Goal: Information Seeking & Learning: Check status

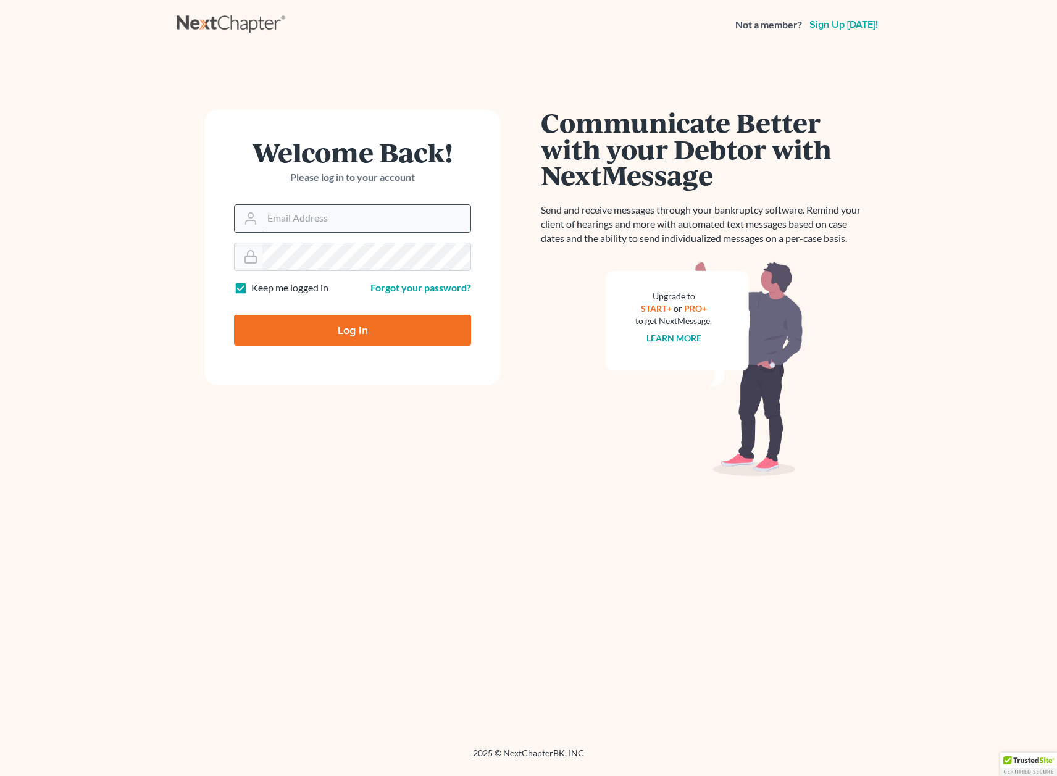
click at [320, 207] on input "Email Address" at bounding box center [366, 218] width 208 height 27
type input "[EMAIL_ADDRESS][DOMAIN_NAME]"
type input "Thinking..."
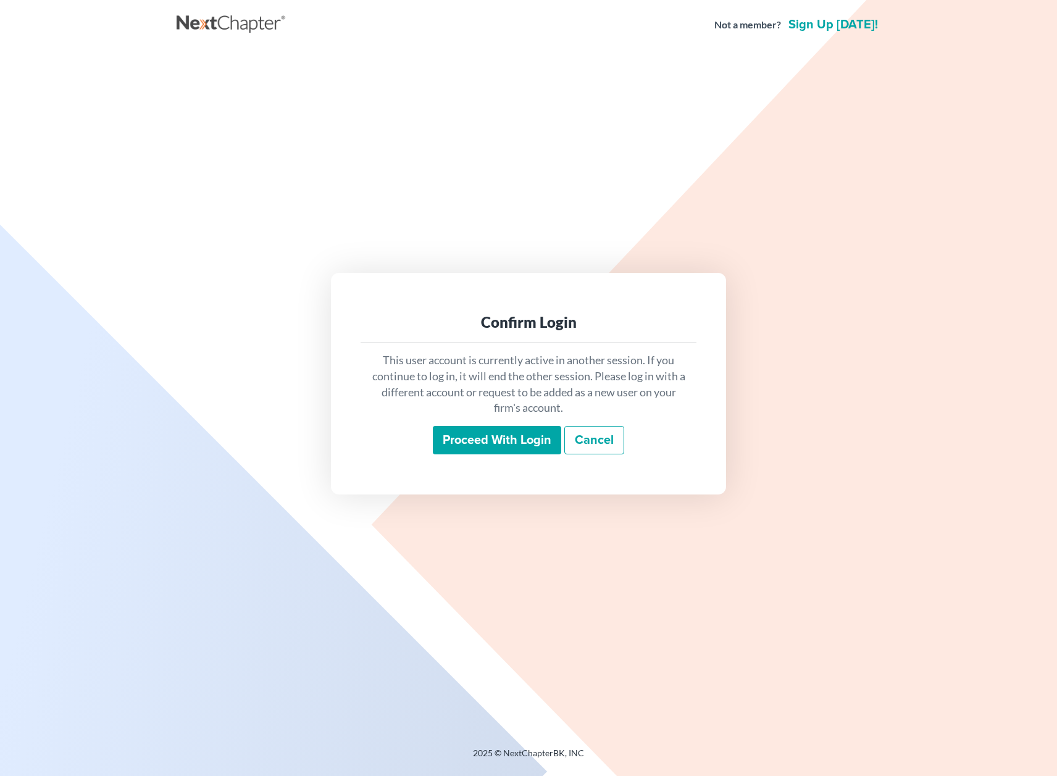
click at [476, 427] on input "Proceed with login" at bounding box center [497, 440] width 128 height 28
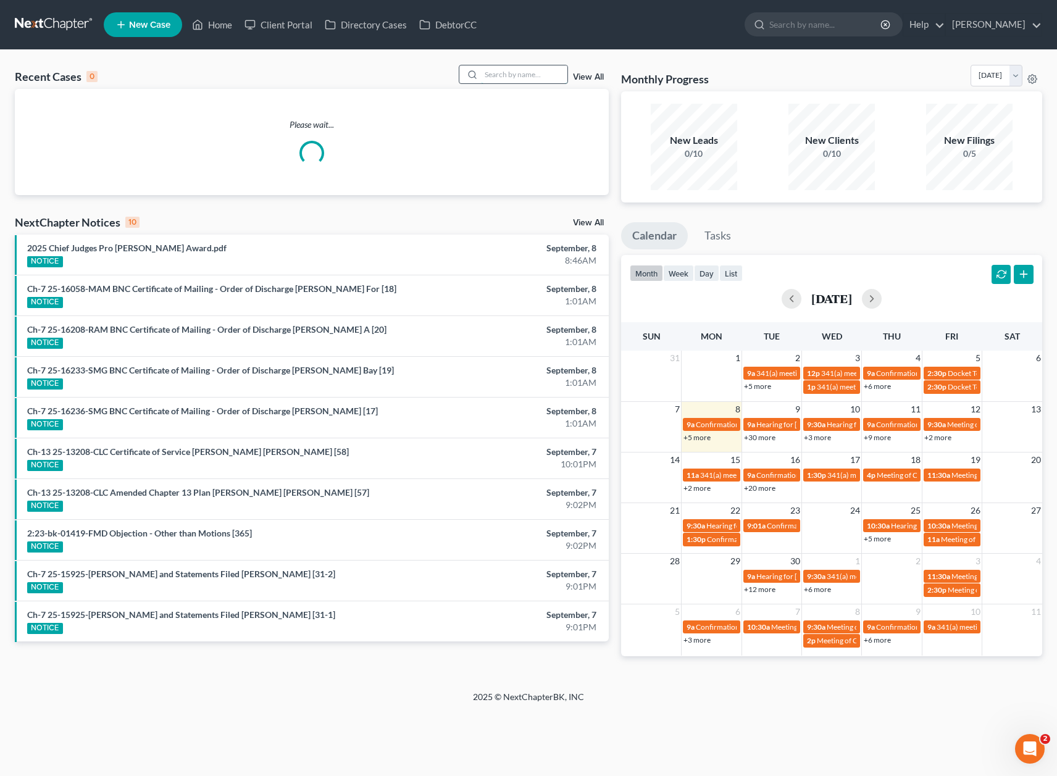
click at [520, 73] on input "search" at bounding box center [524, 74] width 86 height 18
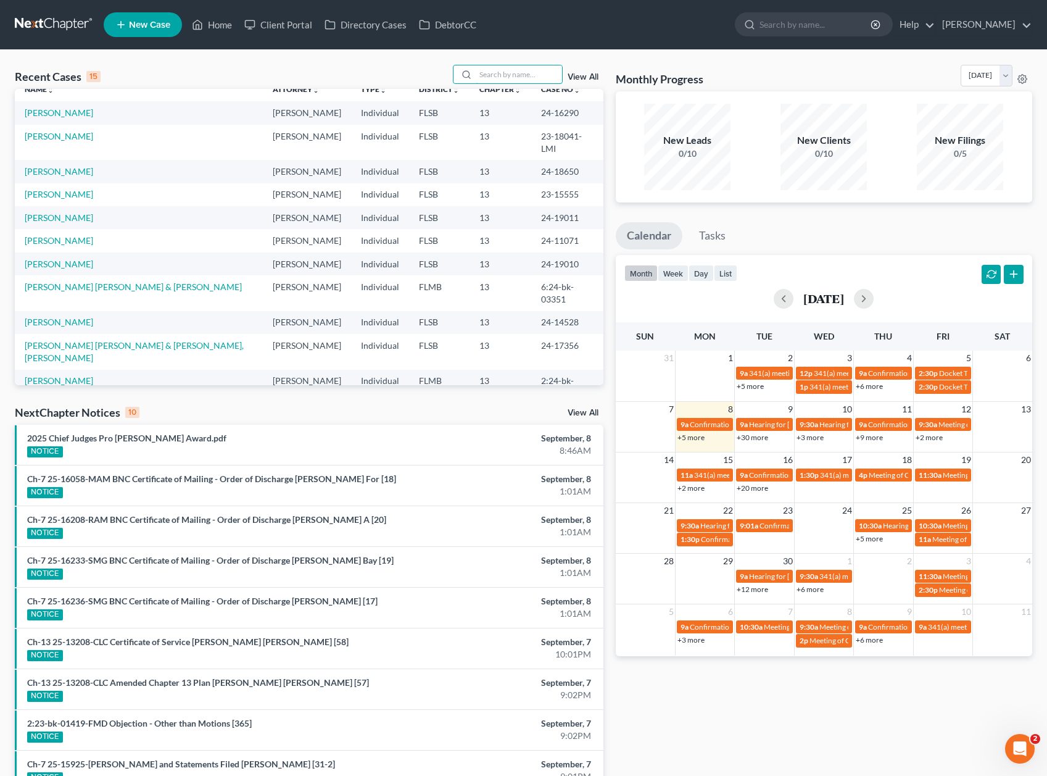
scroll to position [85, 0]
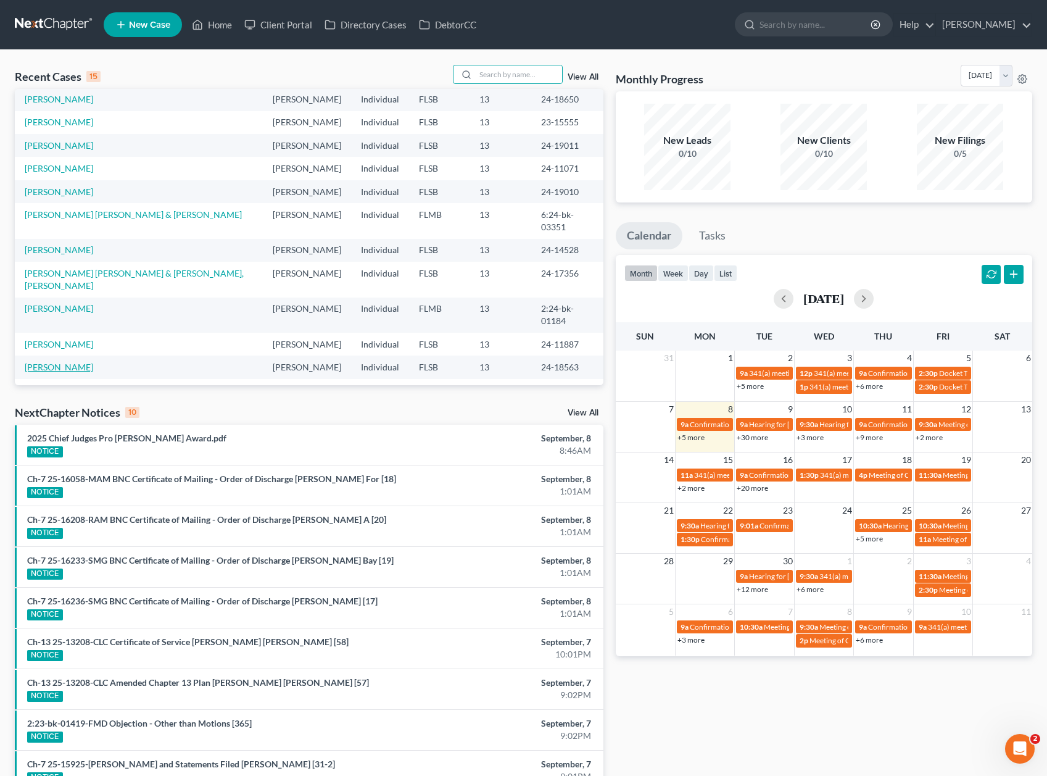
click at [67, 362] on link "Breault, Katrina" at bounding box center [59, 367] width 69 height 10
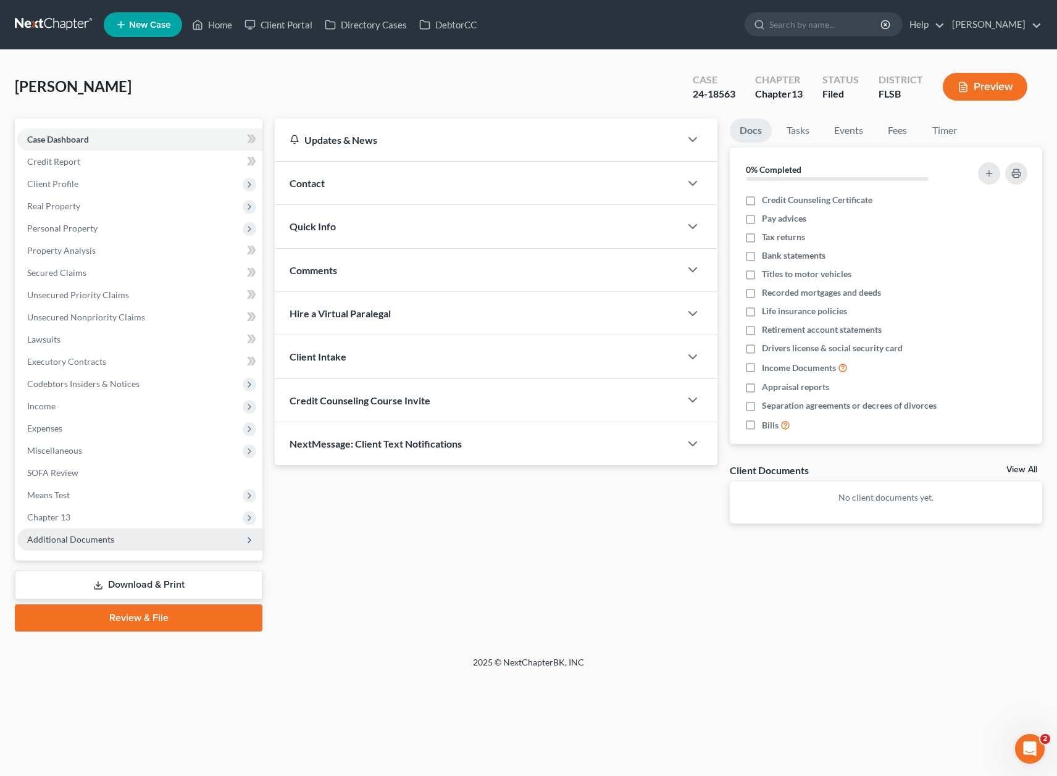
click at [109, 543] on span "Additional Documents" at bounding box center [70, 539] width 87 height 10
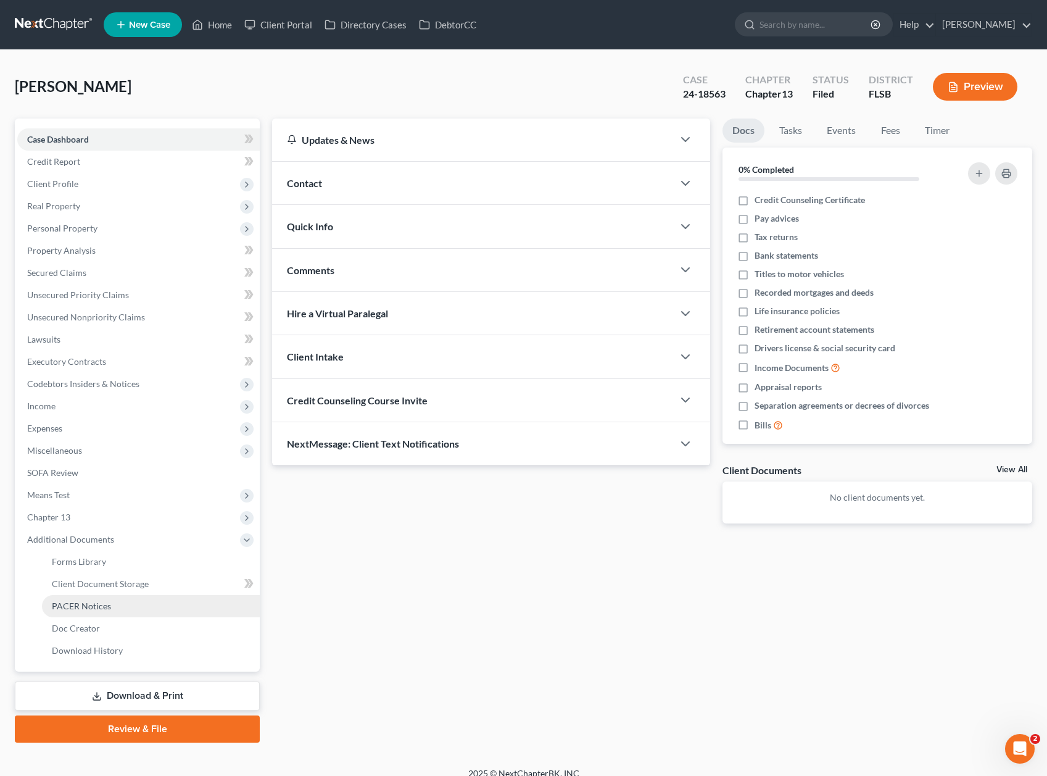
click at [90, 595] on link "PACER Notices" at bounding box center [151, 606] width 218 height 22
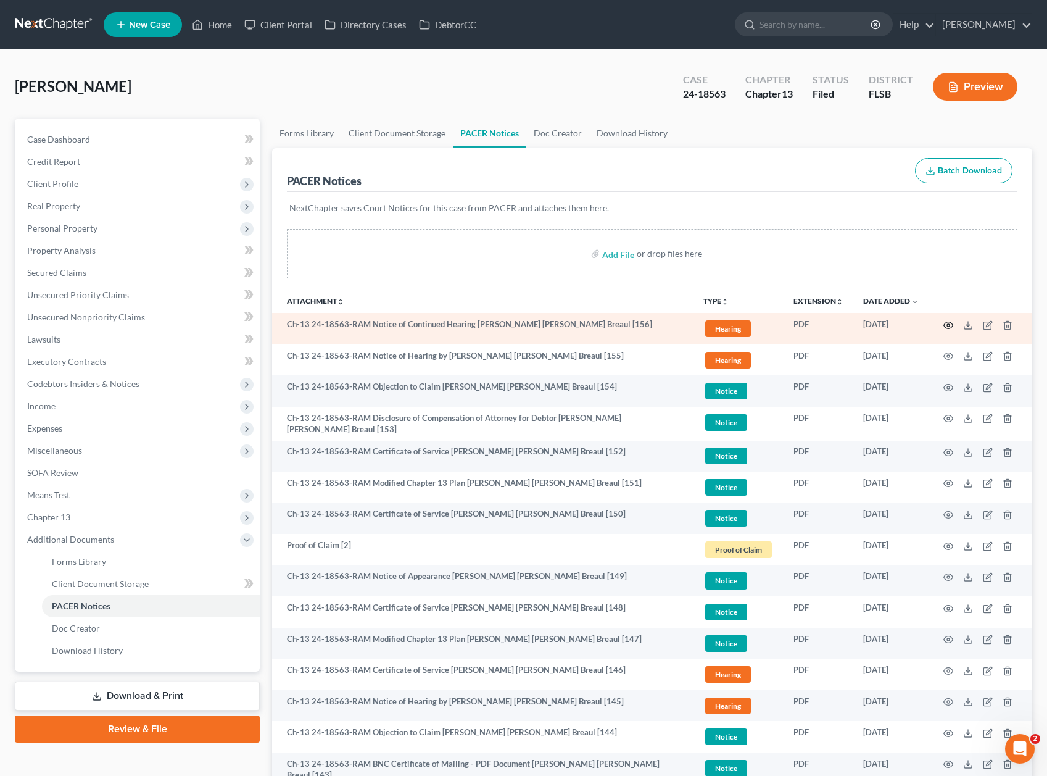
click at [947, 325] on circle "button" at bounding box center [948, 325] width 2 height 2
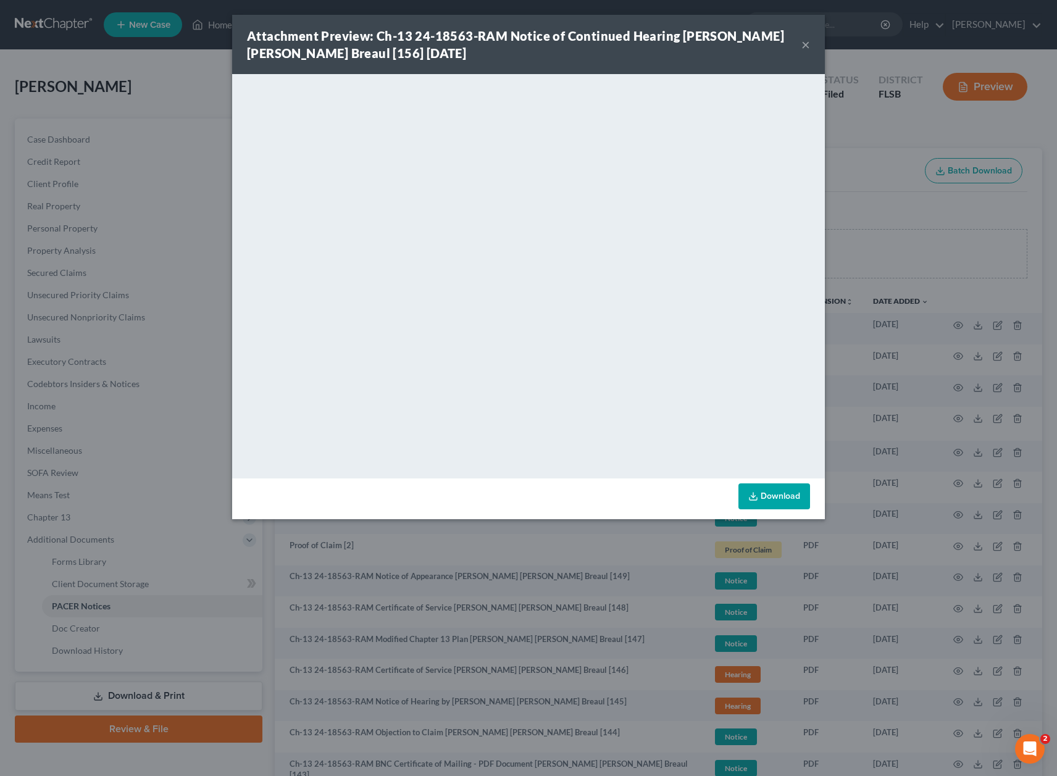
click at [862, 128] on div "Attachment Preview: Ch-13 24-18563-RAM Notice of Continued Hearing Katrina Ann …" at bounding box center [528, 388] width 1057 height 776
